Goal: Transaction & Acquisition: Subscribe to service/newsletter

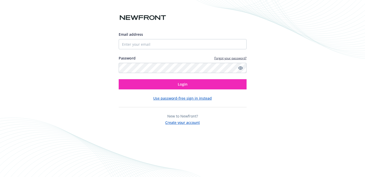
click at [190, 123] on button "Create your account" at bounding box center [182, 122] width 34 height 6
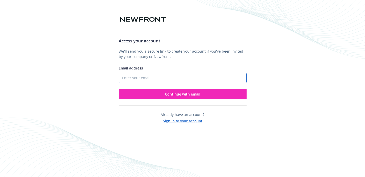
click at [163, 77] on input "Email address" at bounding box center [183, 78] width 128 height 10
click at [145, 78] on input "[EMAIL_ADDRESS][DOMAIN_NAME]" at bounding box center [183, 78] width 128 height 10
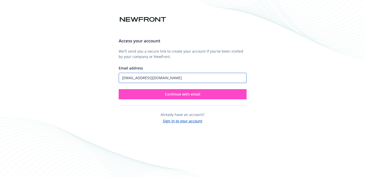
type input "[EMAIL_ADDRESS][DOMAIN_NAME]"
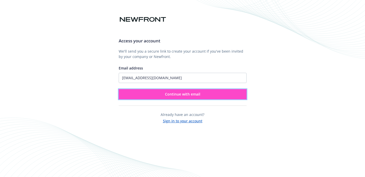
click at [177, 98] on button "Continue with email" at bounding box center [183, 94] width 128 height 10
